Goal: Navigation & Orientation: Find specific page/section

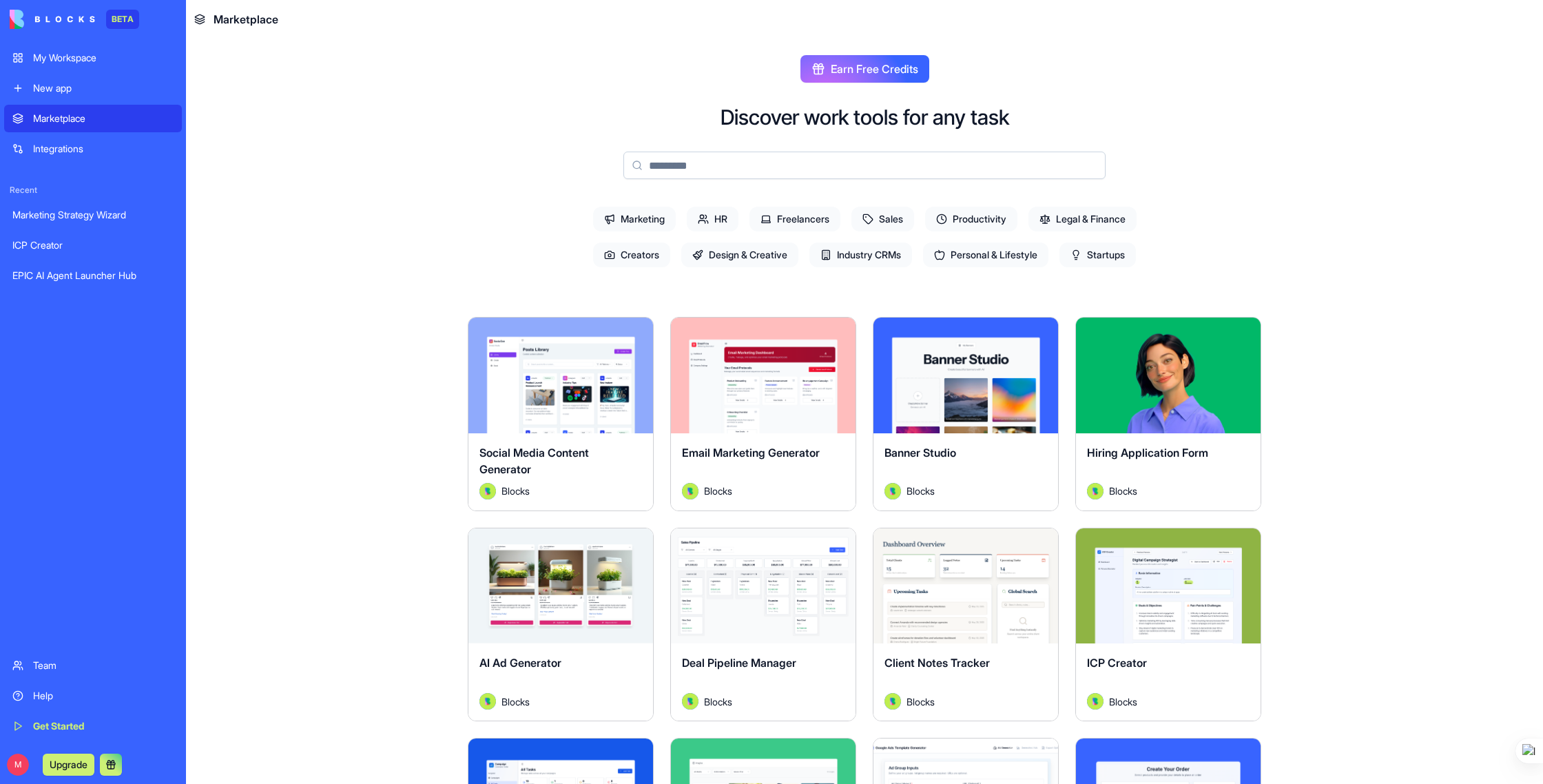
drag, startPoint x: 81, startPoint y: 278, endPoint x: 108, endPoint y: 266, distance: 29.5
click at [81, 278] on div "EPIC AI Agent Launcher Hub" at bounding box center [93, 276] width 161 height 14
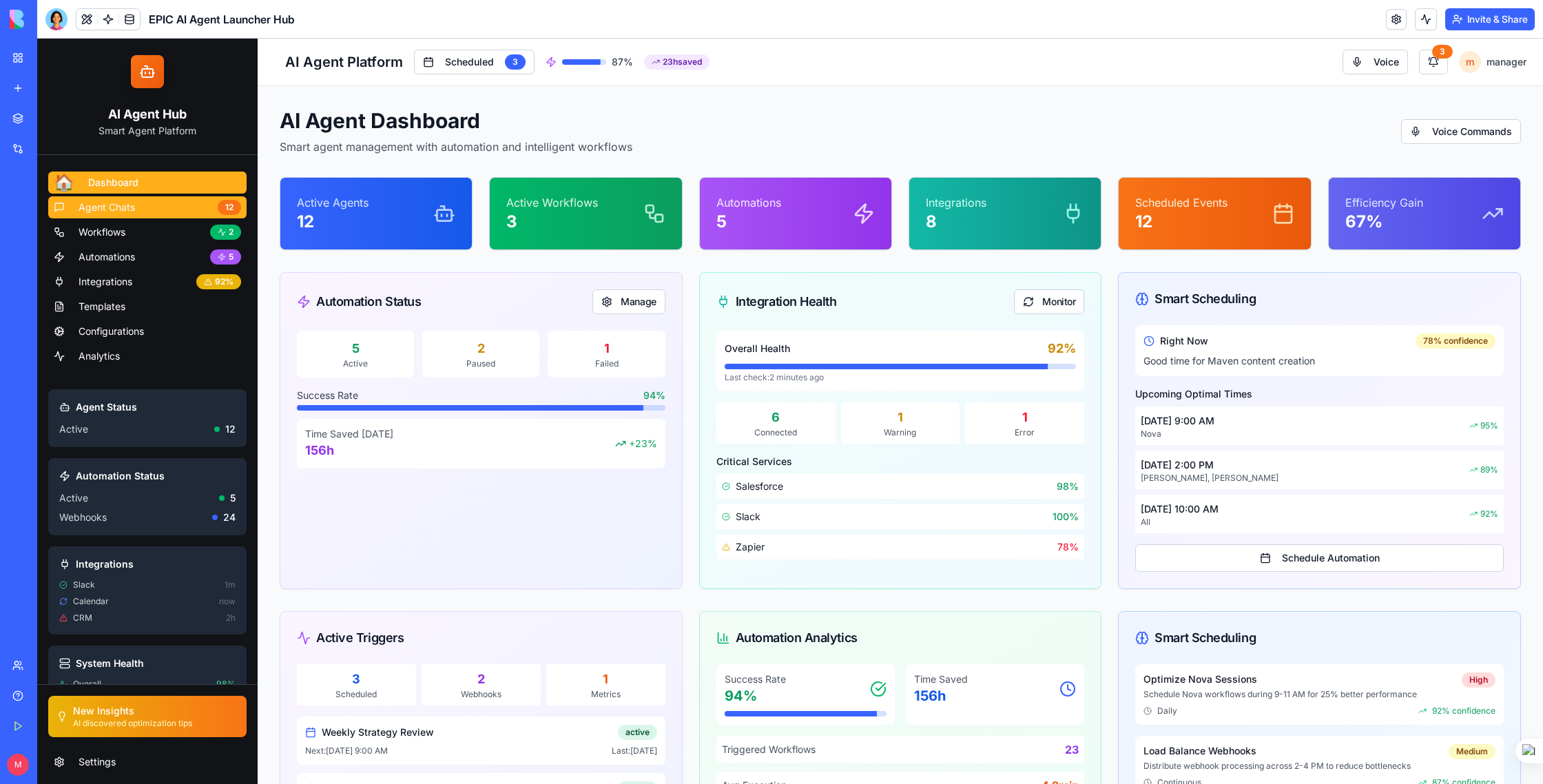
click at [99, 206] on span "Agent Chats" at bounding box center [106, 207] width 56 height 14
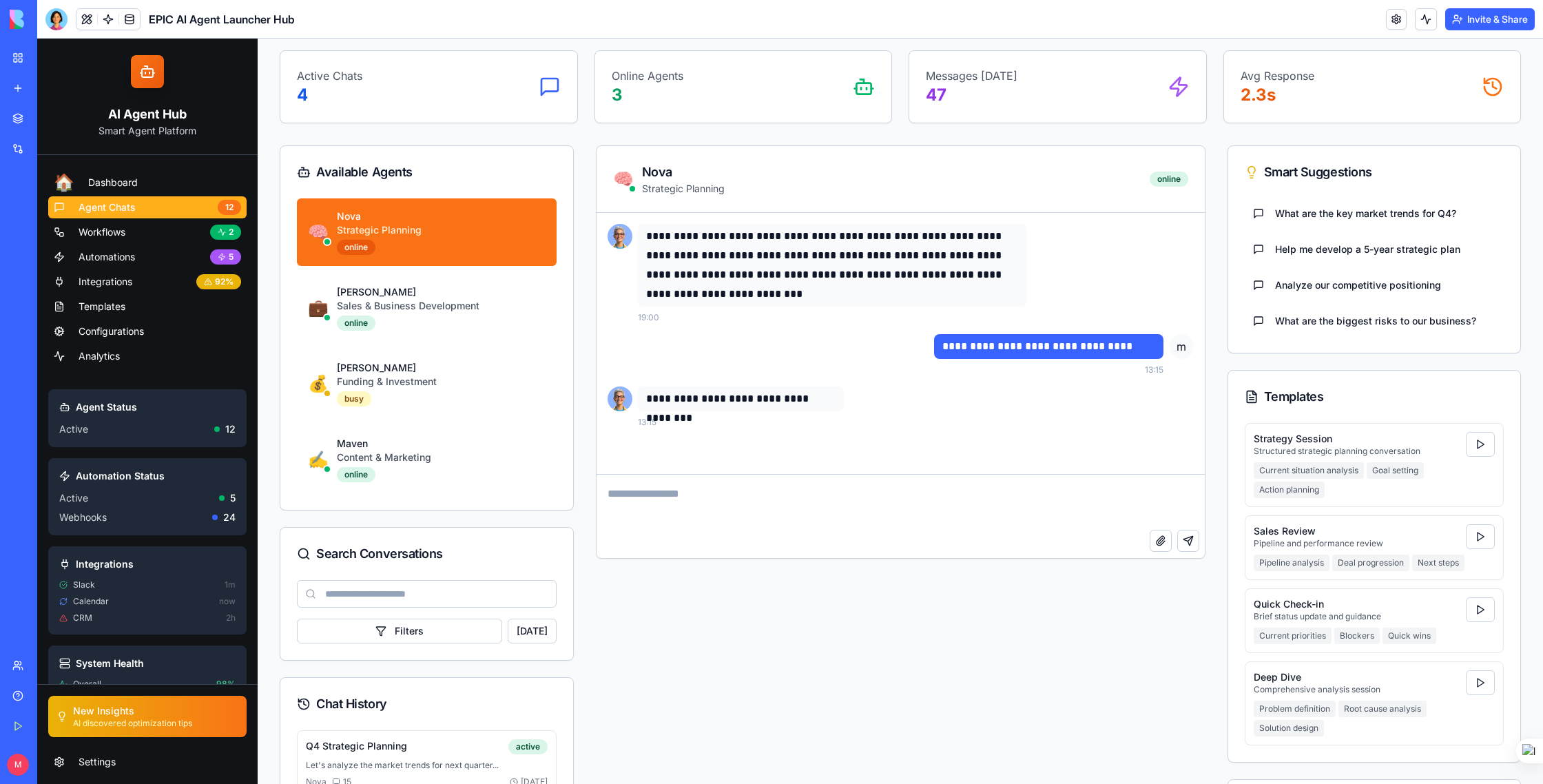
scroll to position [64, 0]
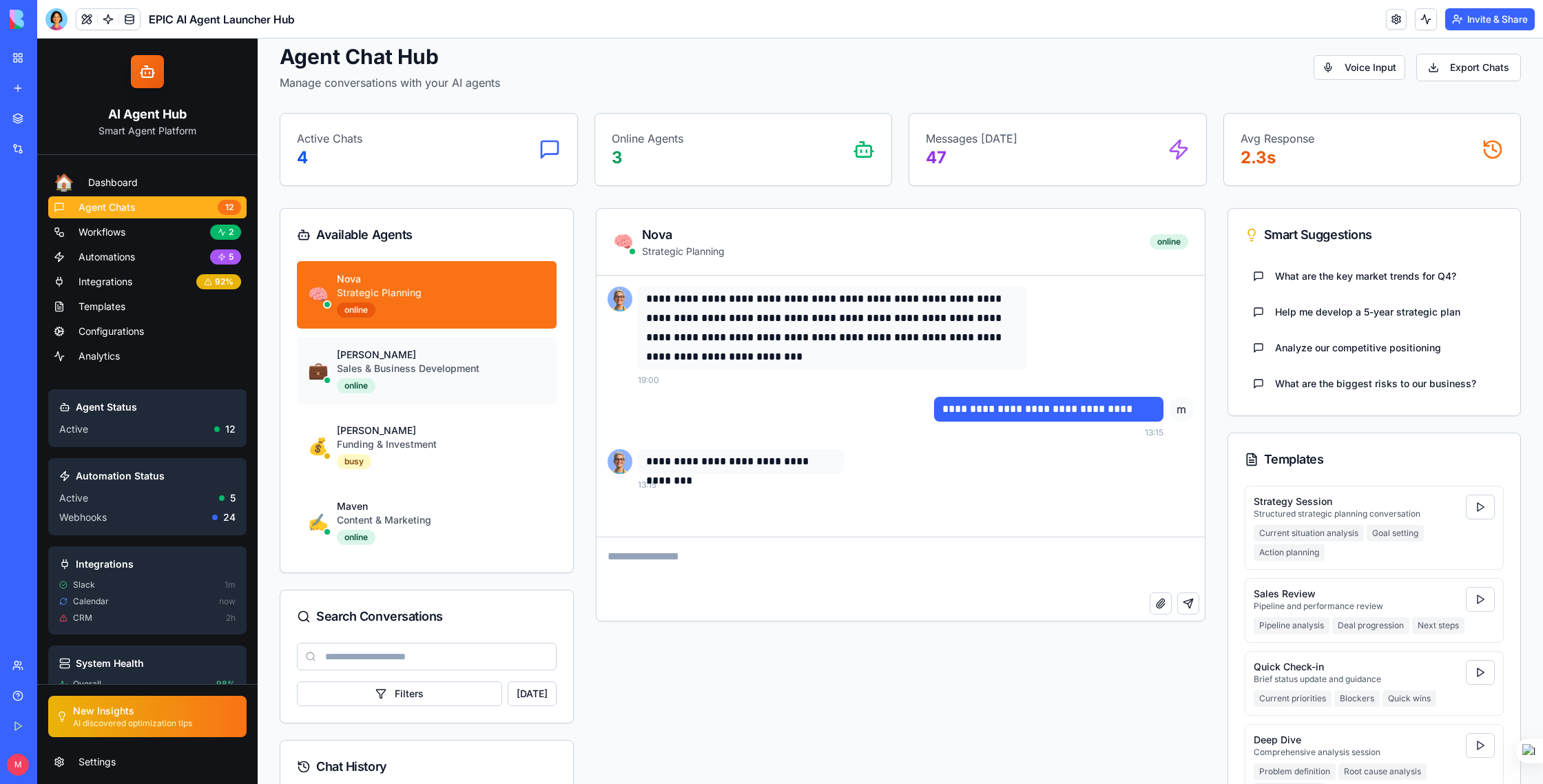
click at [392, 373] on div "Sales & Business Development" at bounding box center [441, 369] width 209 height 14
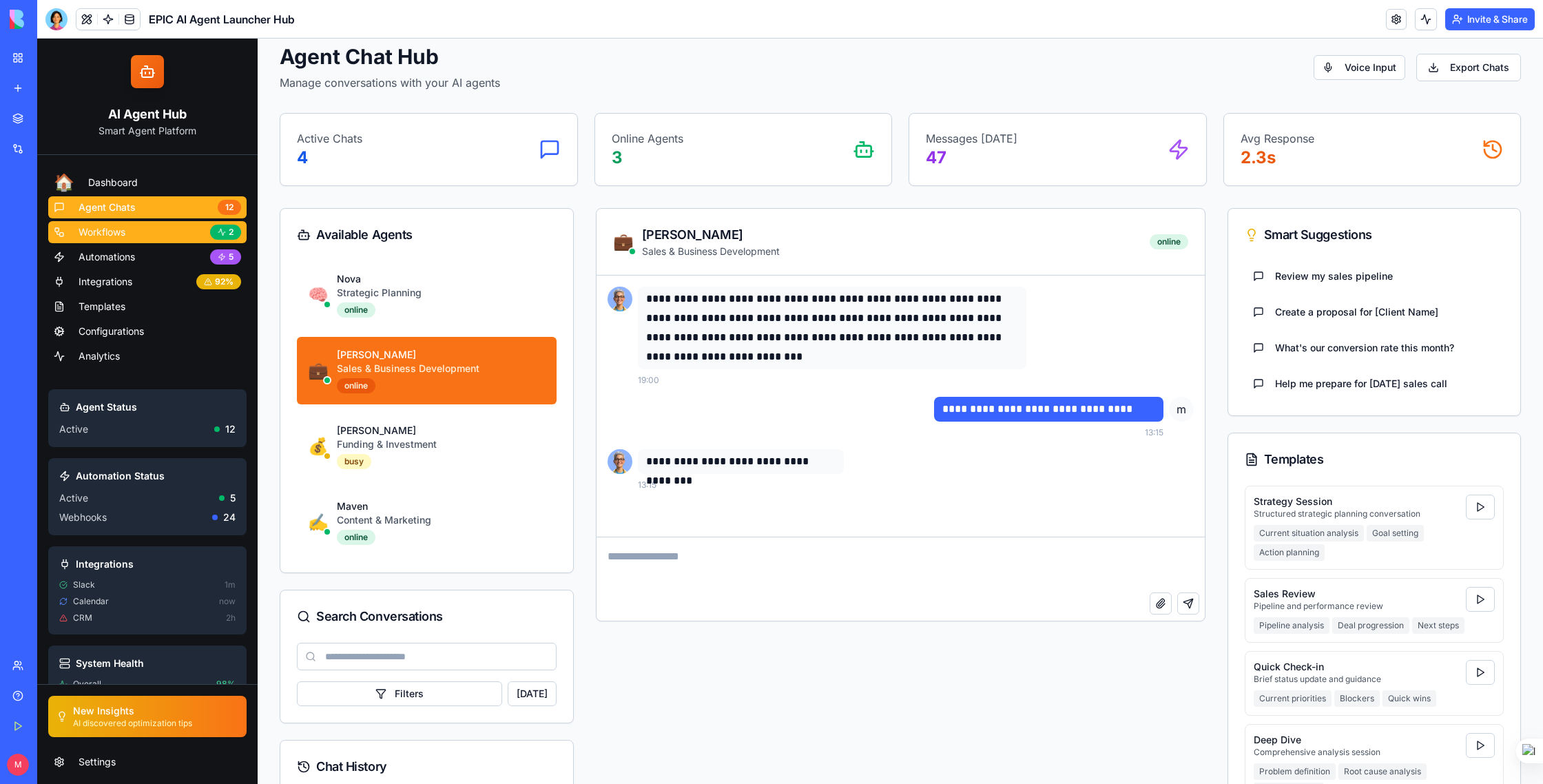
click at [185, 236] on link "Workflows 2" at bounding box center [147, 231] width 198 height 22
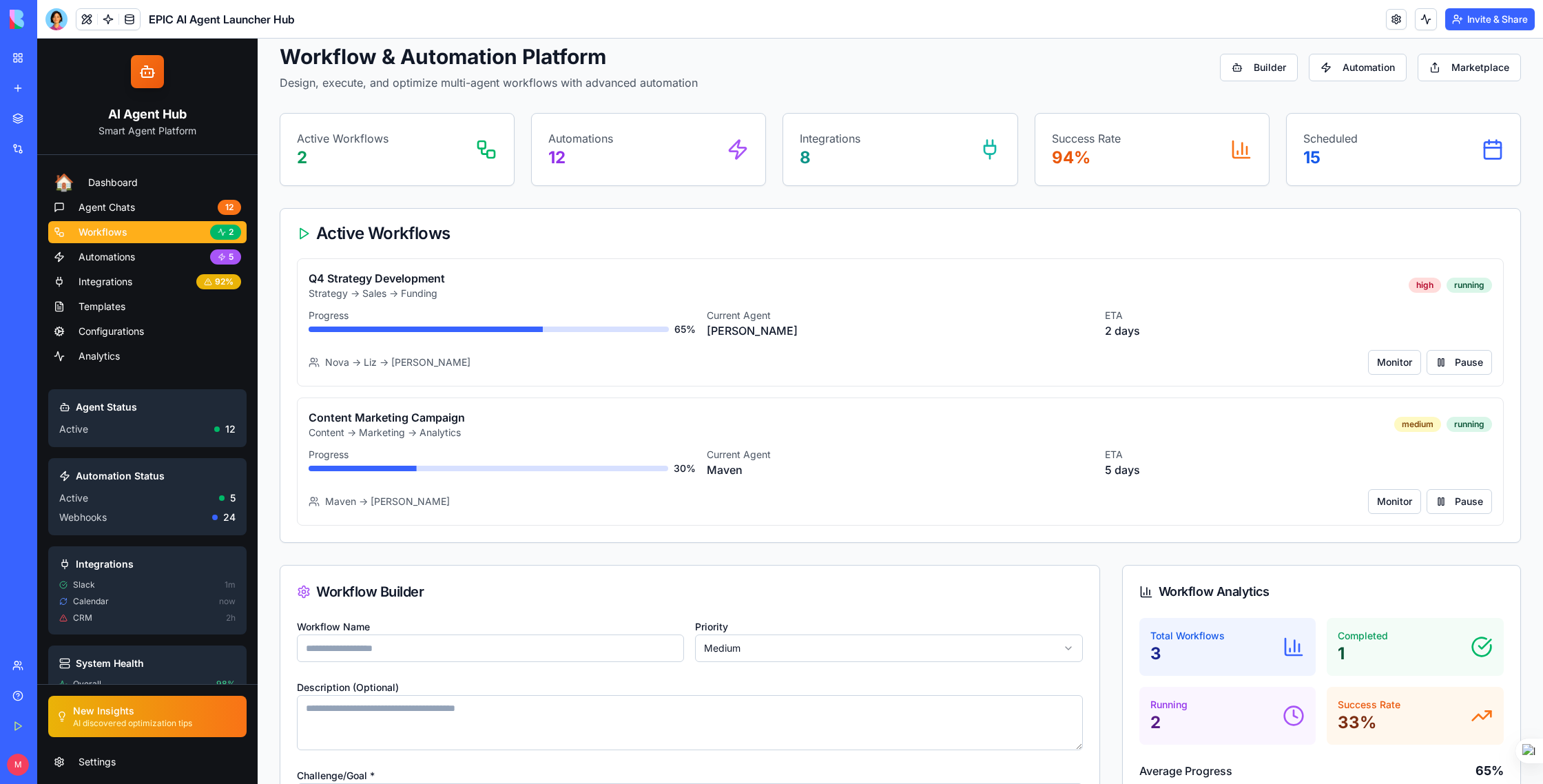
click at [128, 293] on ul "🏠 Dashboard Agent Chats 12 Workflows 2 Automations 5 Integrations 92 % Template…" at bounding box center [147, 269] width 198 height 196
click at [119, 303] on span "Templates" at bounding box center [102, 307] width 47 height 14
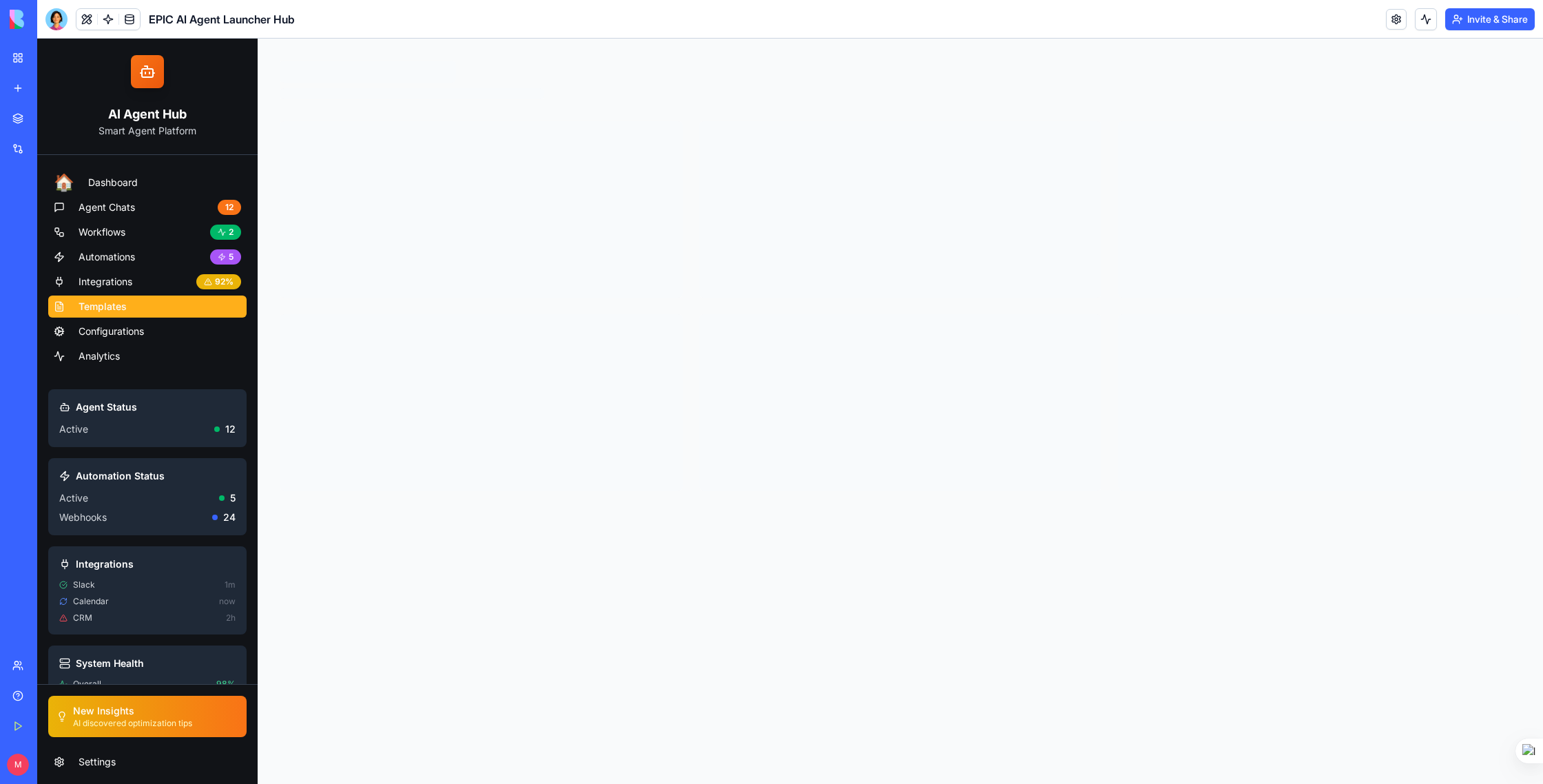
scroll to position [48, 0]
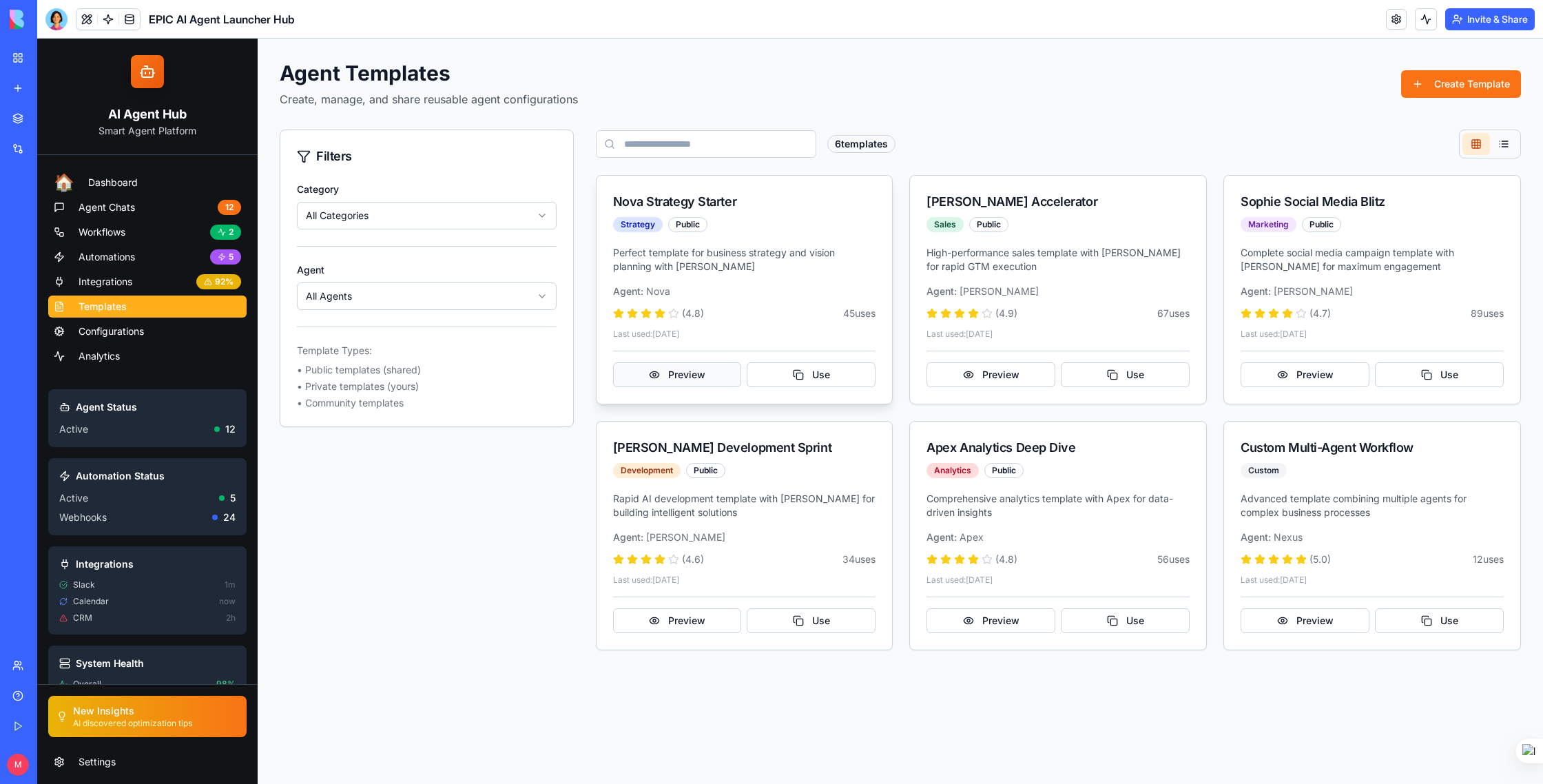
click at [647, 379] on button "Preview" at bounding box center [678, 374] width 129 height 25
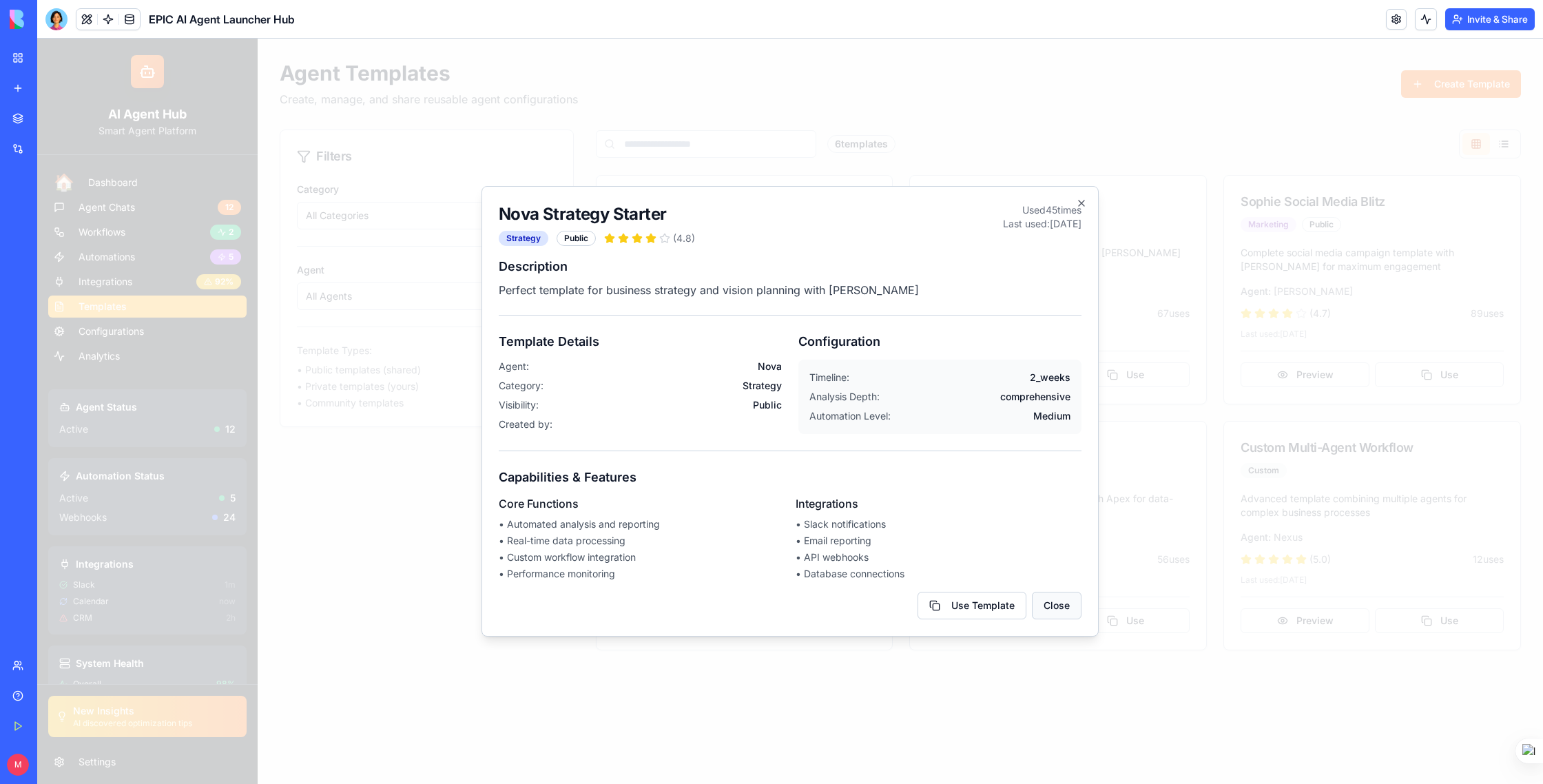
drag, startPoint x: 1058, startPoint y: 605, endPoint x: 1057, endPoint y: 584, distance: 21.0
click at [1057, 605] on button "Close" at bounding box center [1056, 606] width 49 height 27
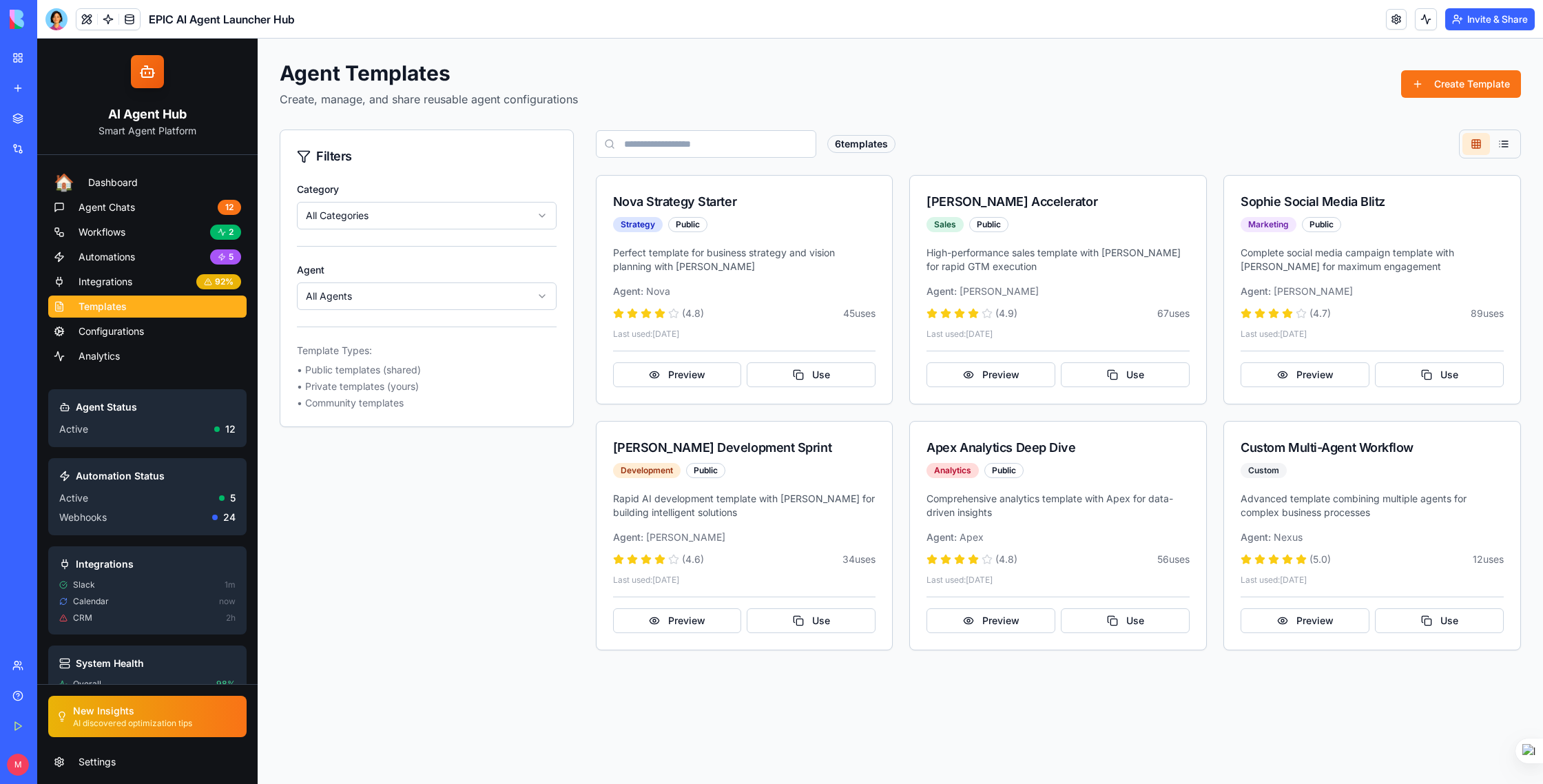
click at [153, 371] on div "🏠 Dashboard Agent Chats 12 Workflows 2 Automations 5 Integrations 92 % Template…" at bounding box center [147, 419] width 220 height 529
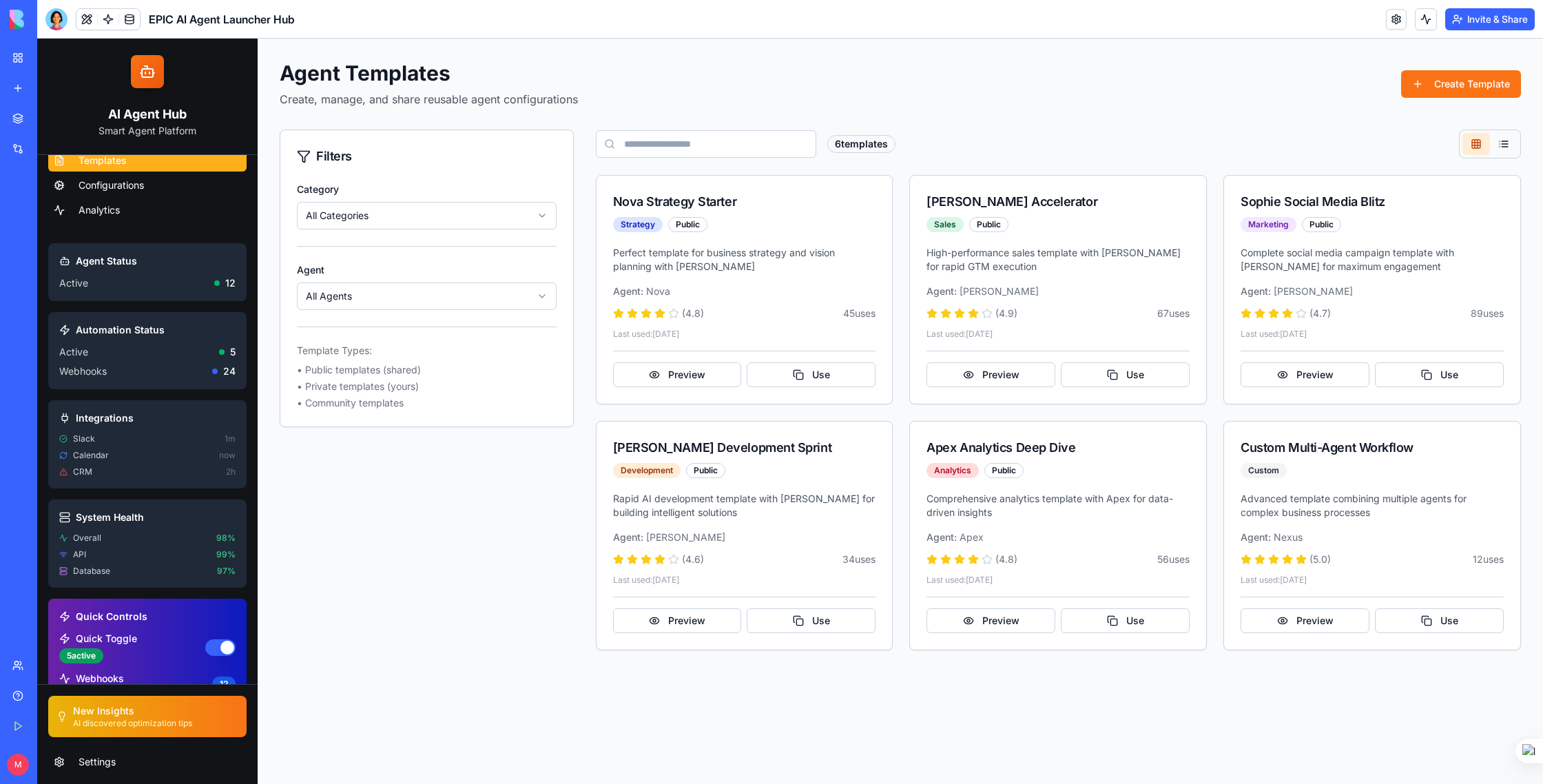
scroll to position [0, 0]
